Goal: Information Seeking & Learning: Learn about a topic

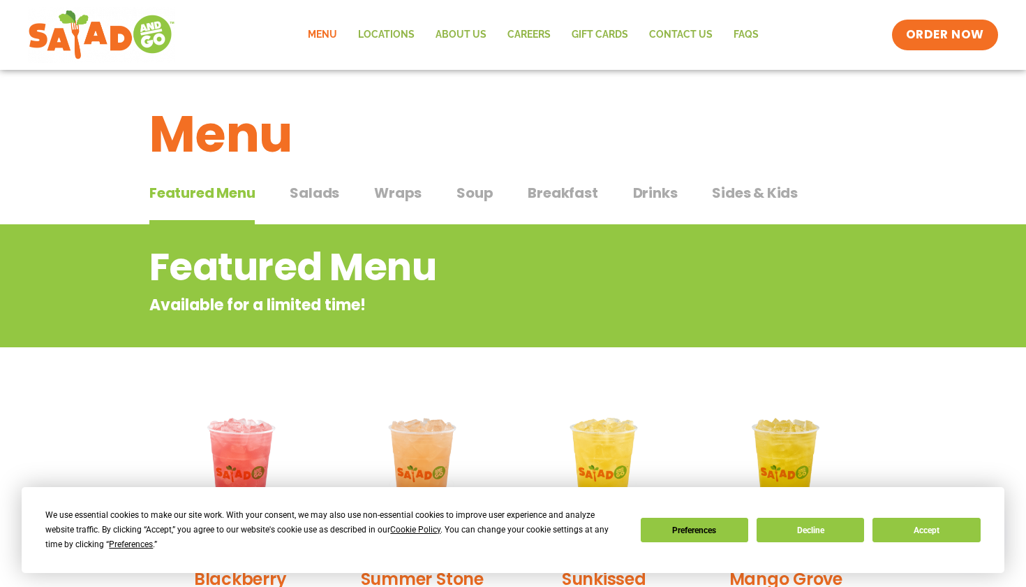
click at [539, 201] on span "Breakfast" at bounding box center [563, 192] width 70 height 21
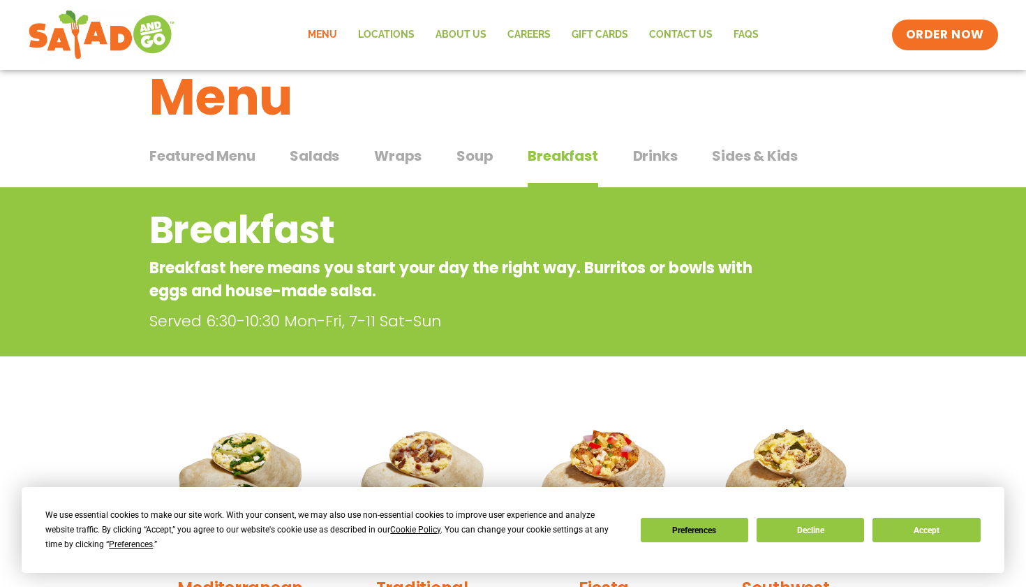
scroll to position [34, 0]
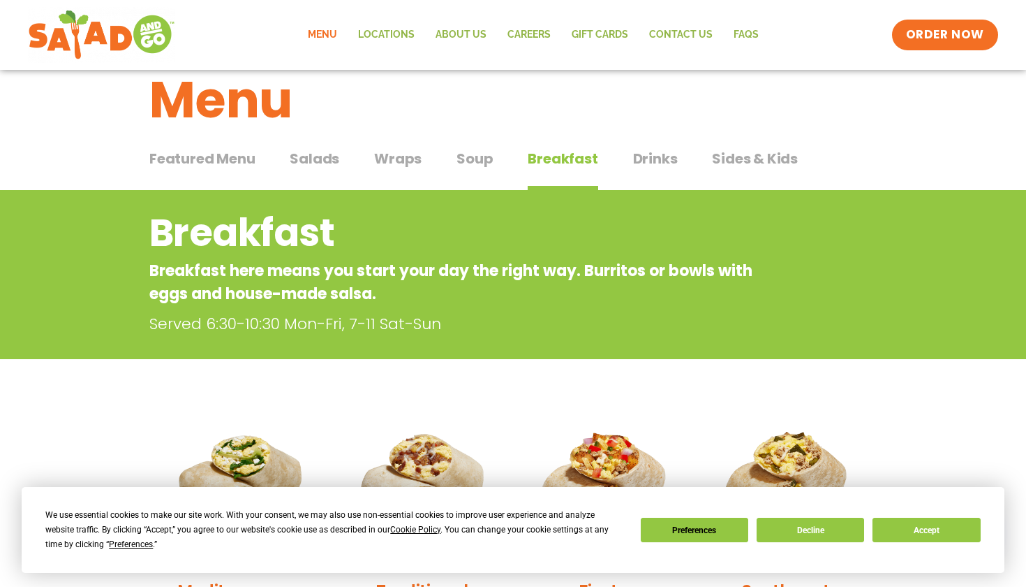
click at [332, 165] on span "Salads" at bounding box center [315, 158] width 50 height 21
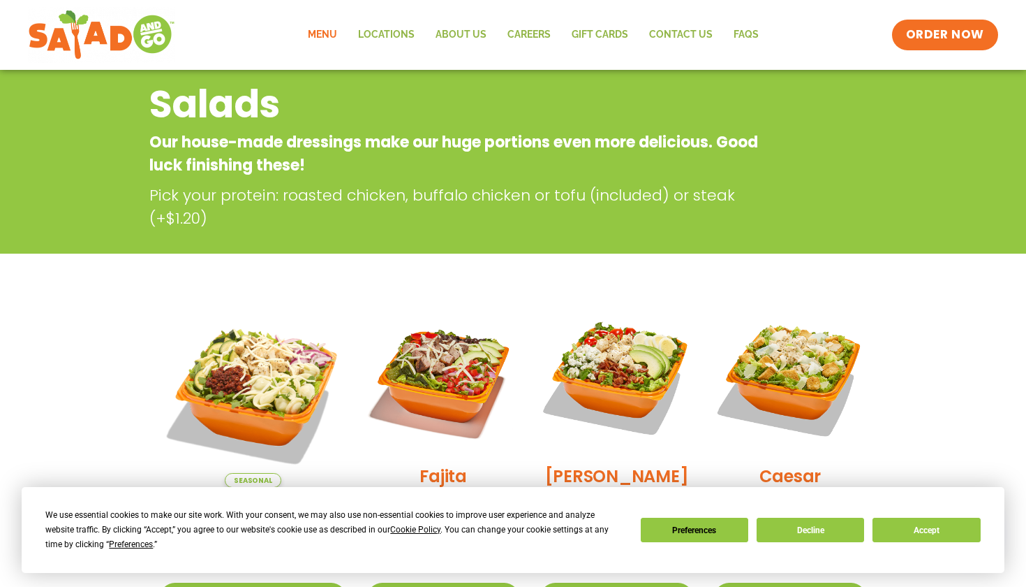
scroll to position [34, 0]
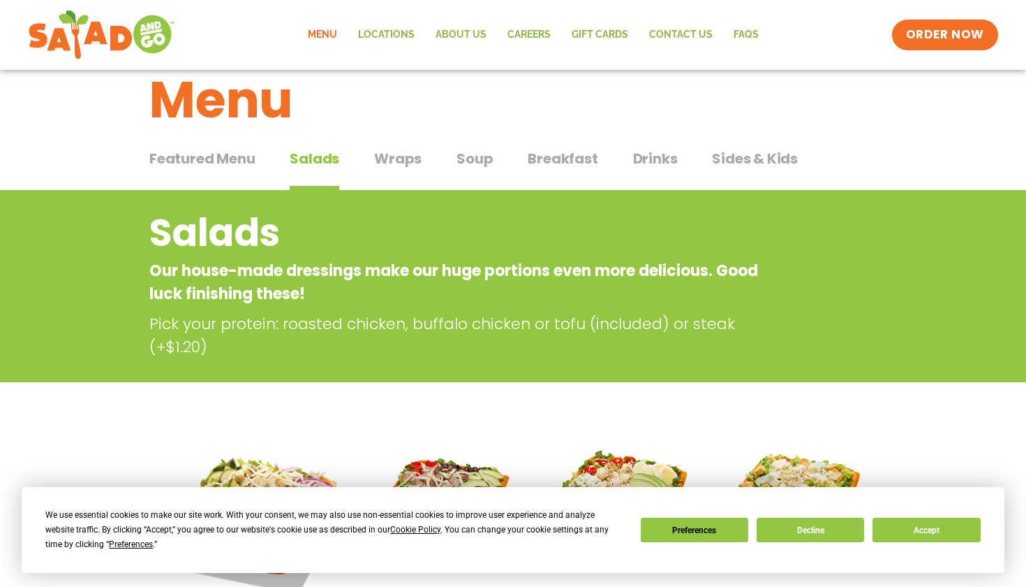
click at [411, 155] on span "Wraps" at bounding box center [397, 158] width 47 height 21
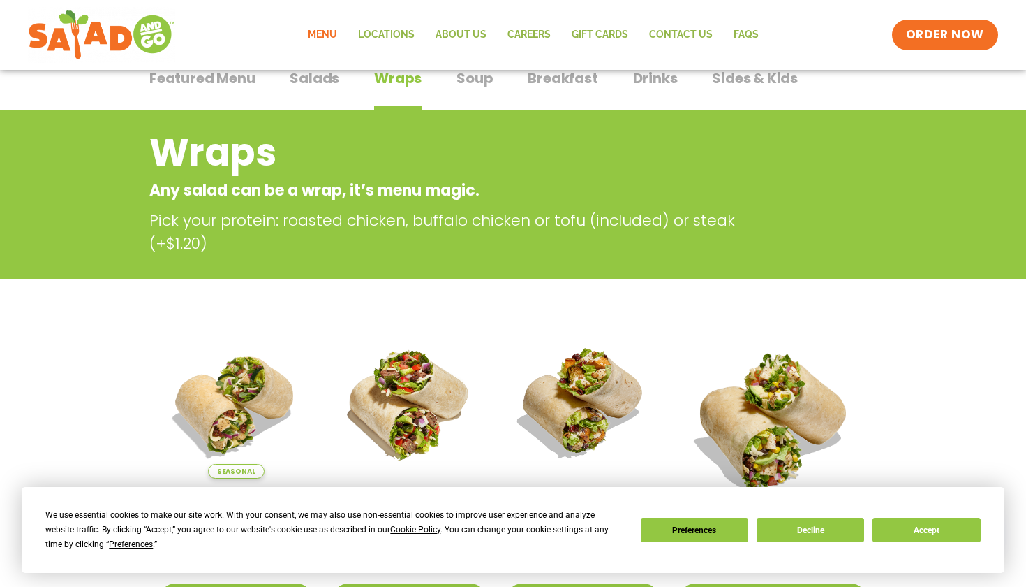
scroll to position [117, 0]
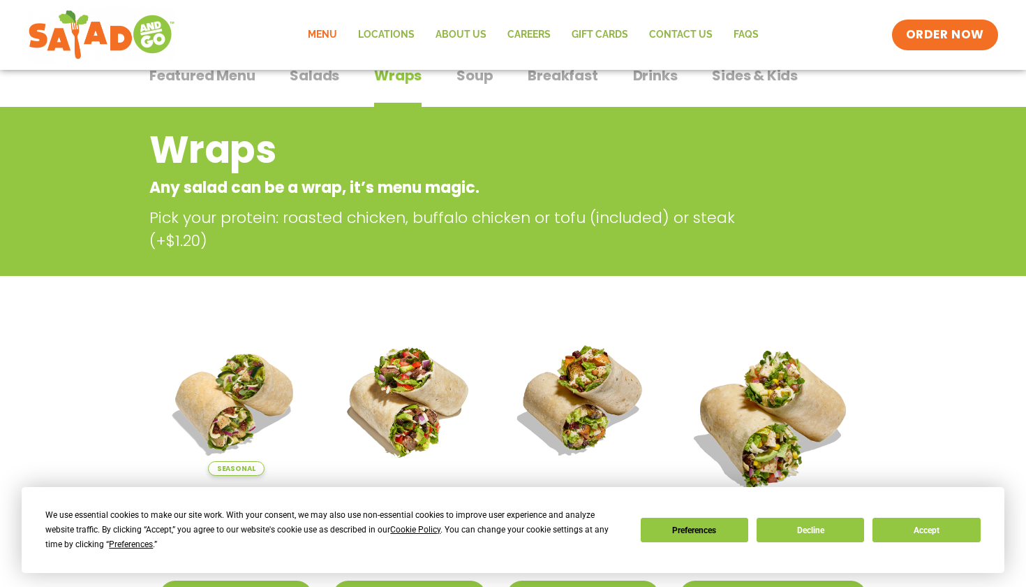
click at [457, 82] on span "Soup" at bounding box center [475, 75] width 36 height 21
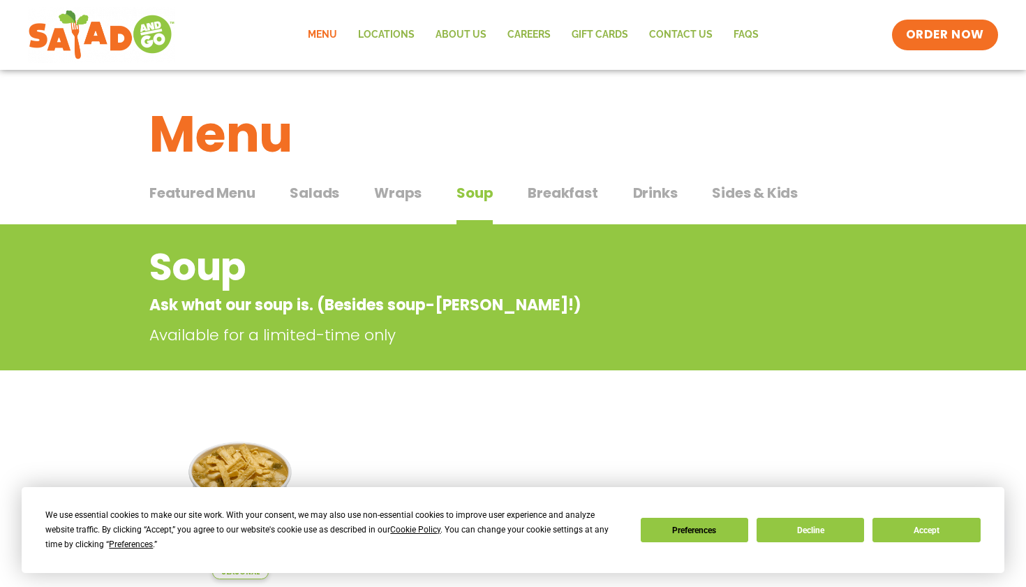
click at [563, 196] on span "Breakfast" at bounding box center [563, 192] width 70 height 21
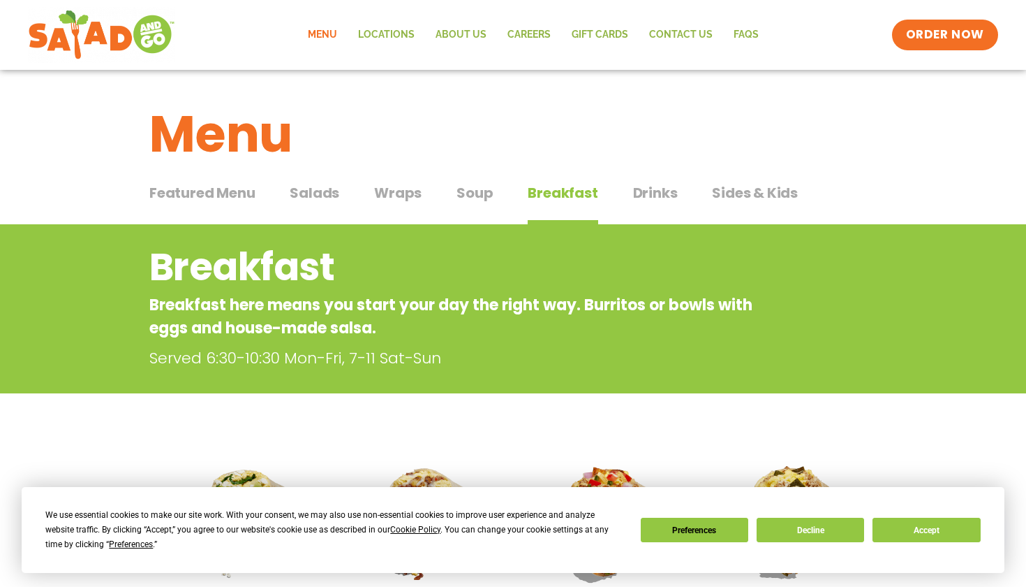
click at [398, 196] on span "Wraps" at bounding box center [397, 192] width 47 height 21
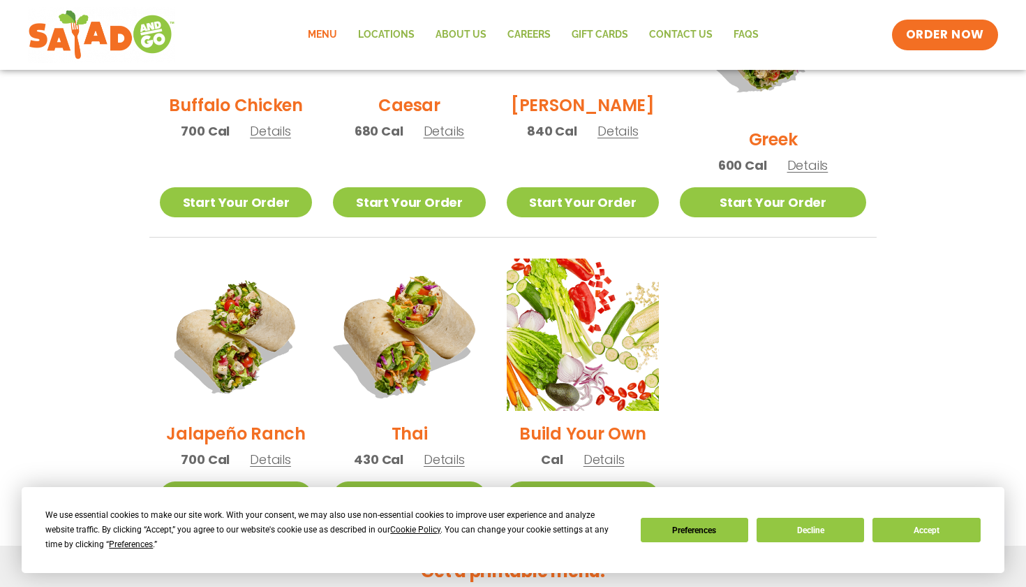
scroll to position [840, 0]
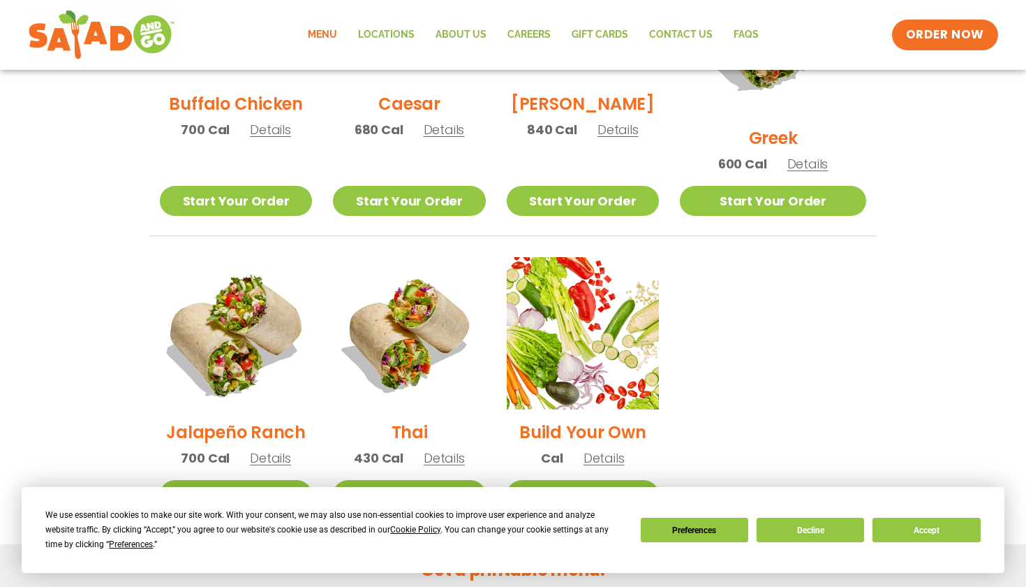
click at [270, 346] on img at bounding box center [236, 333] width 179 height 179
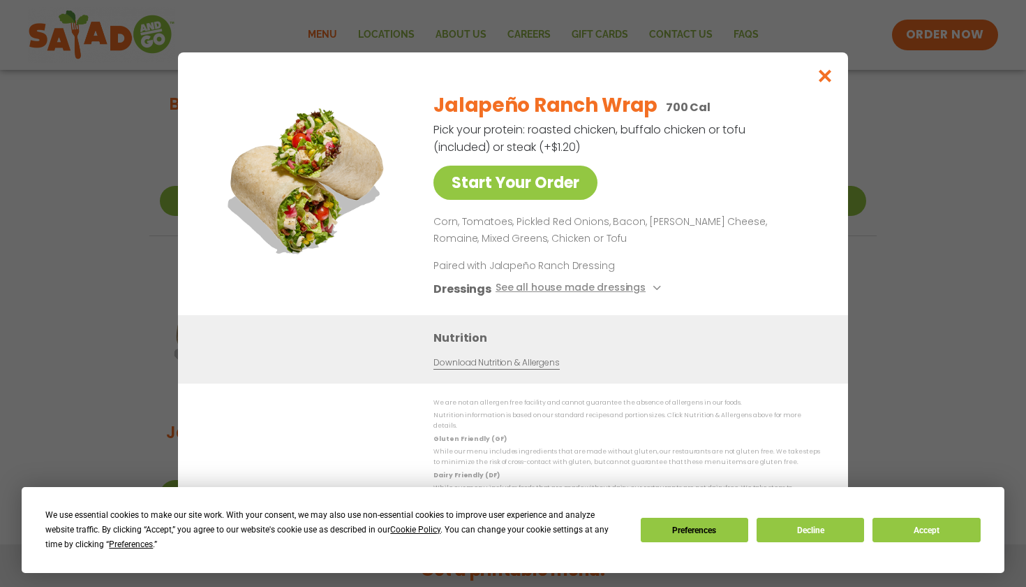
click at [823, 78] on icon "Close modal" at bounding box center [825, 75] width 17 height 15
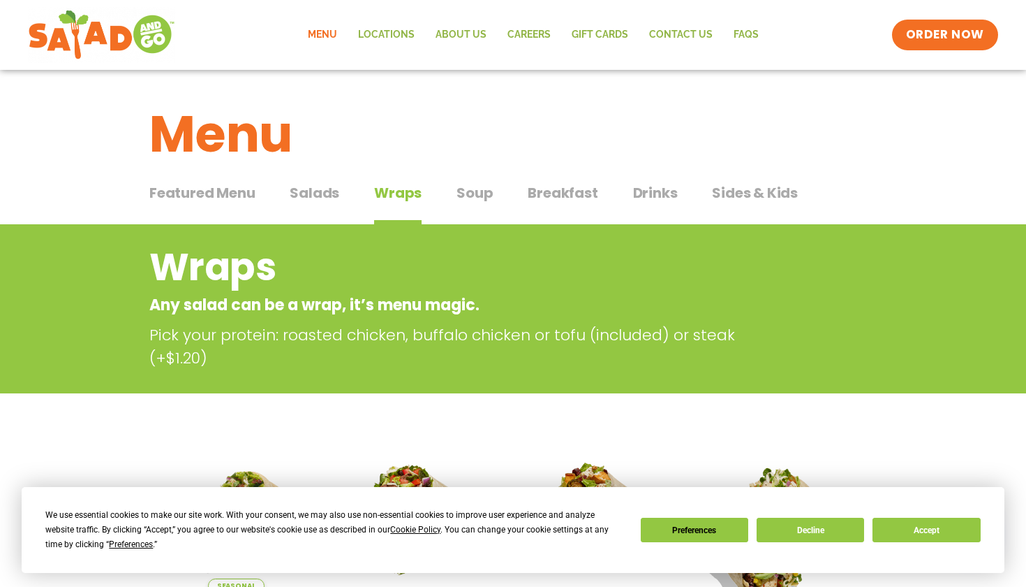
scroll to position [0, 0]
click at [325, 196] on span "Salads" at bounding box center [315, 192] width 50 height 21
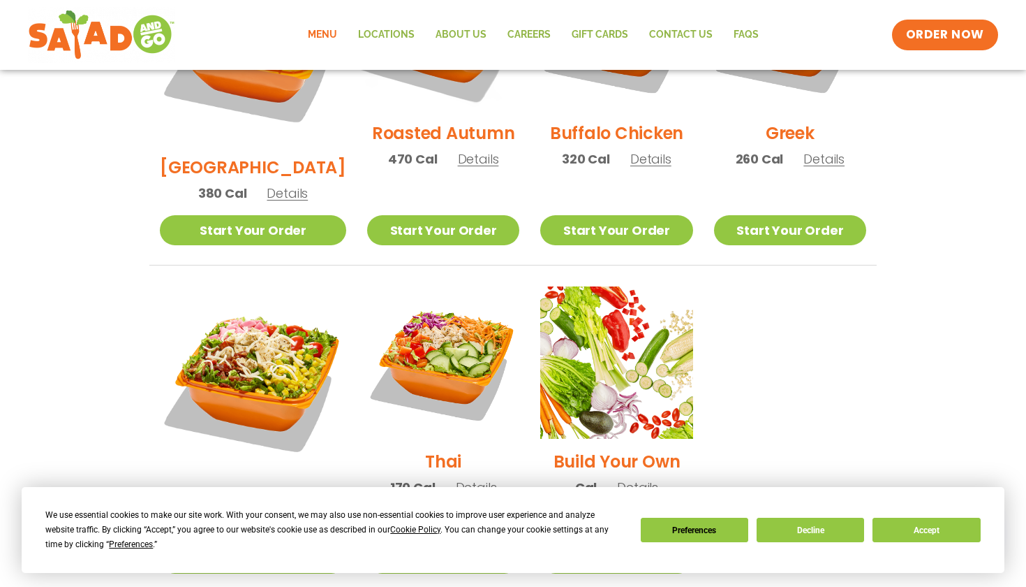
scroll to position [904, 0]
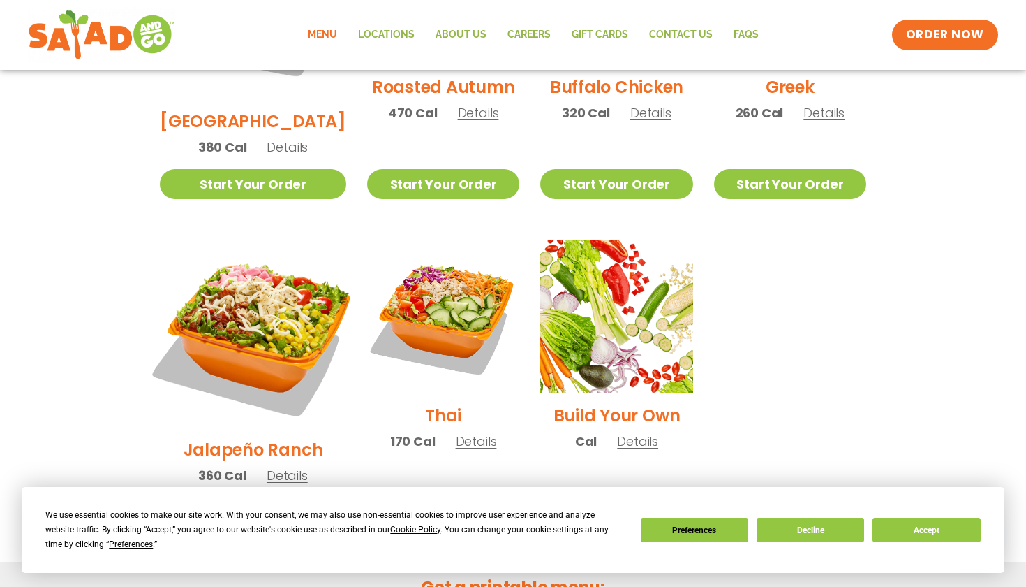
click at [300, 262] on img at bounding box center [253, 333] width 219 height 219
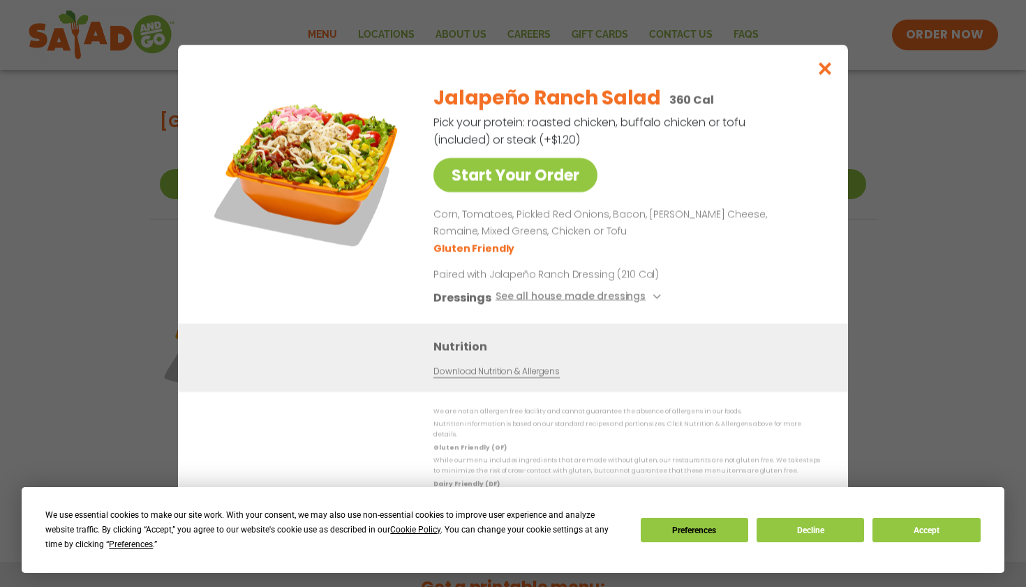
click at [830, 68] on icon "Close modal" at bounding box center [825, 68] width 17 height 15
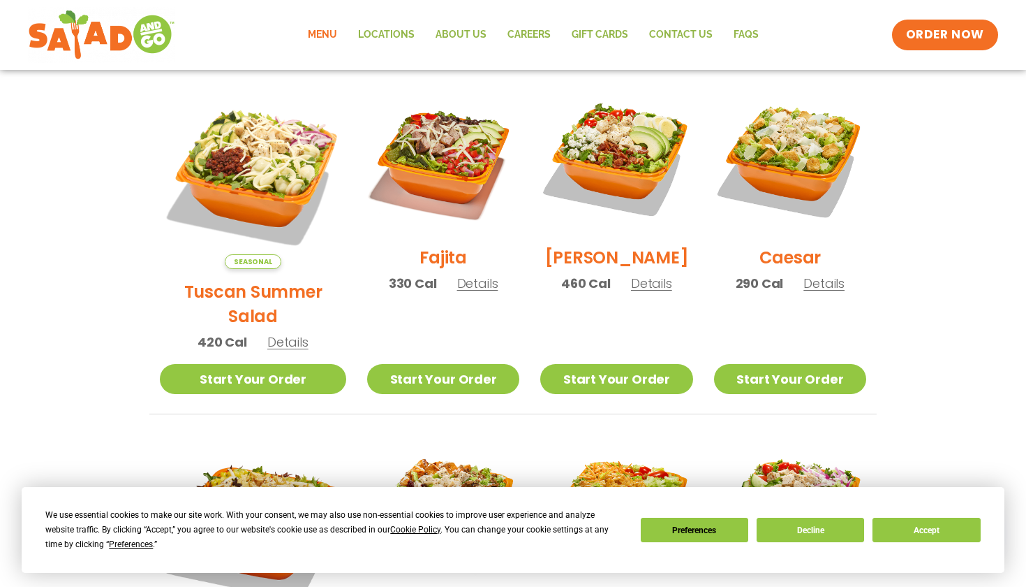
scroll to position [409, 0]
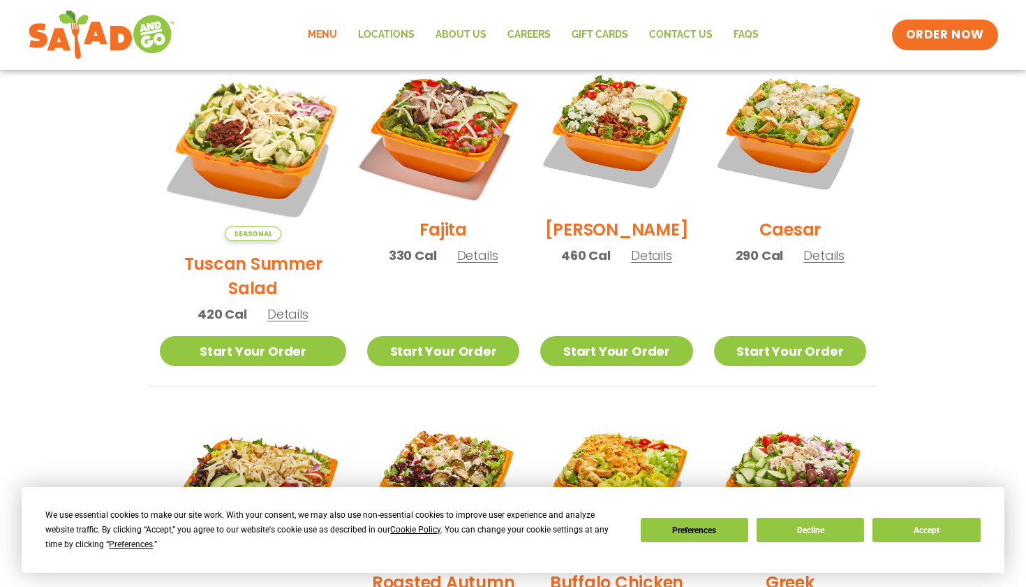
click at [430, 158] on img at bounding box center [443, 130] width 179 height 179
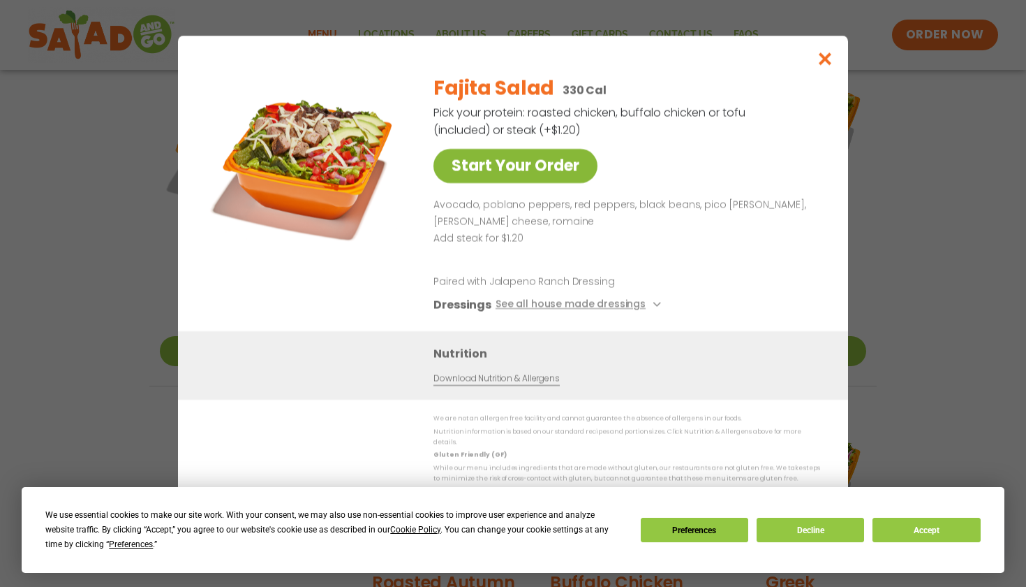
click at [532, 173] on link "Start Your Order" at bounding box center [516, 166] width 164 height 34
